Goal: Transaction & Acquisition: Purchase product/service

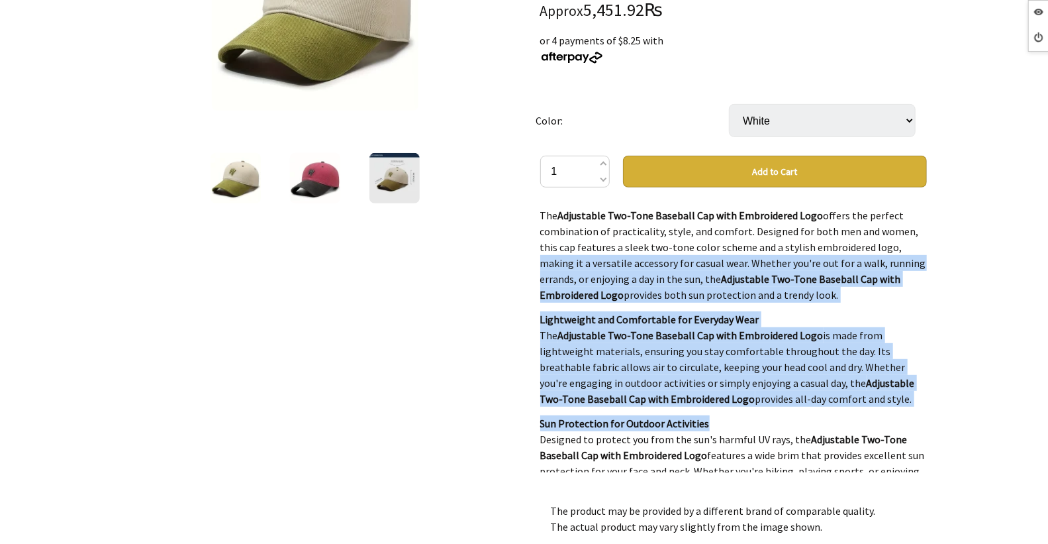
drag, startPoint x: 927, startPoint y: 242, endPoint x: 927, endPoint y: 274, distance: 32.4
click at [902, 408] on div "Adjustable Two-Tone Baseball Cap Gift Tree $32.99 NZD Approx 5,451.92₨ or 4 pay…" at bounding box center [734, 306] width 408 height 877
click at [927, 267] on div "Adjustable Two-Tone Baseball Cap Gift Tree $32.99 NZD Approx 5,451.92₨ or 4 pay…" at bounding box center [734, 306] width 408 height 877
